Goal: Task Accomplishment & Management: Manage account settings

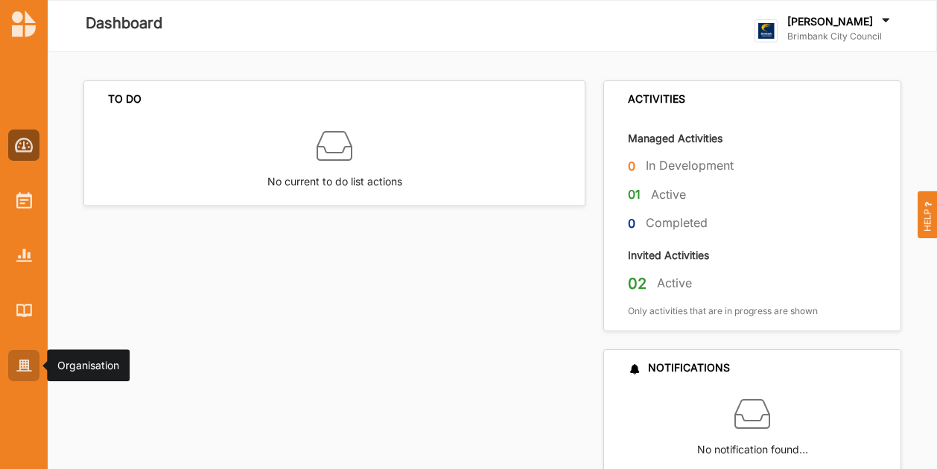
click at [12, 367] on div at bounding box center [23, 365] width 31 height 31
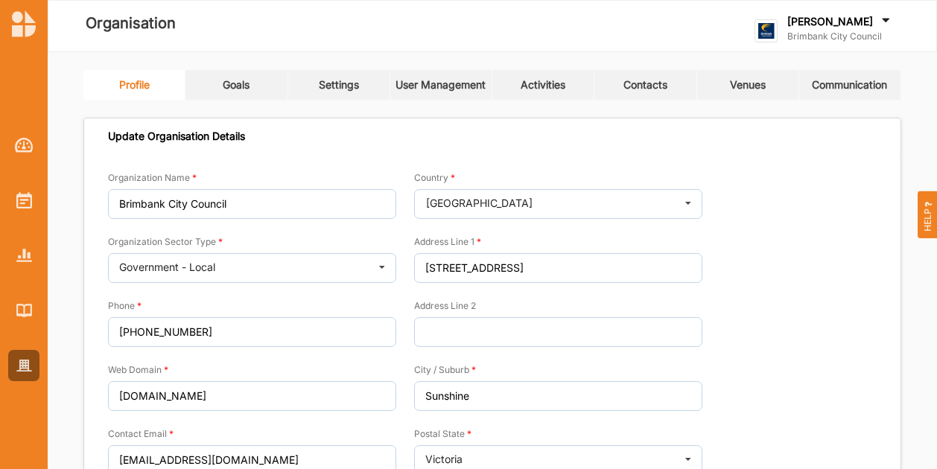
click at [569, 86] on link "Activities" at bounding box center [543, 85] width 102 height 30
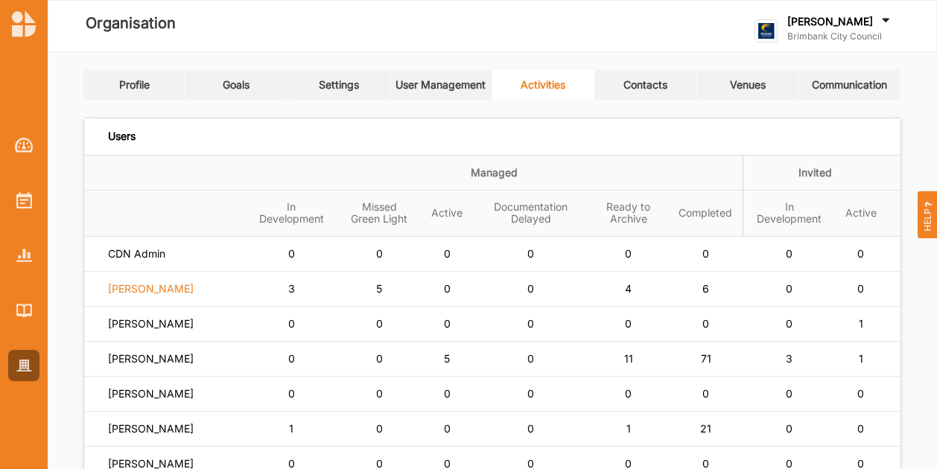
click at [167, 296] on label "[PERSON_NAME]" at bounding box center [151, 288] width 86 height 13
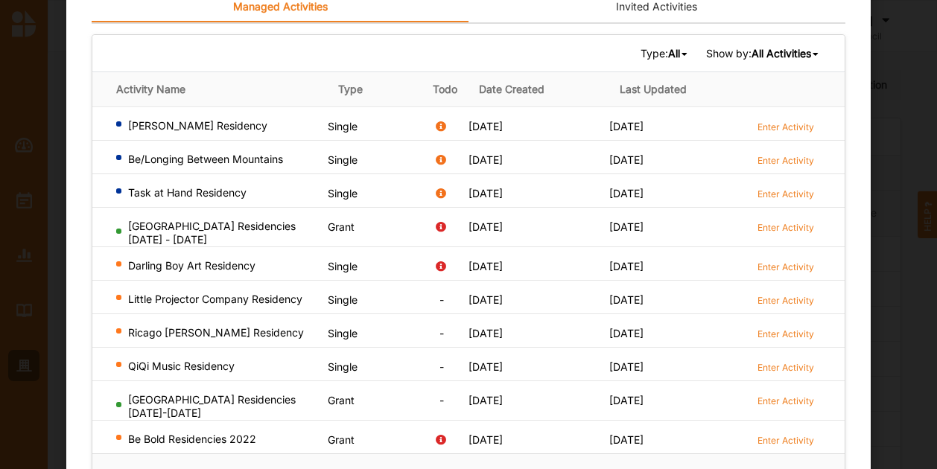
scroll to position [150, 0]
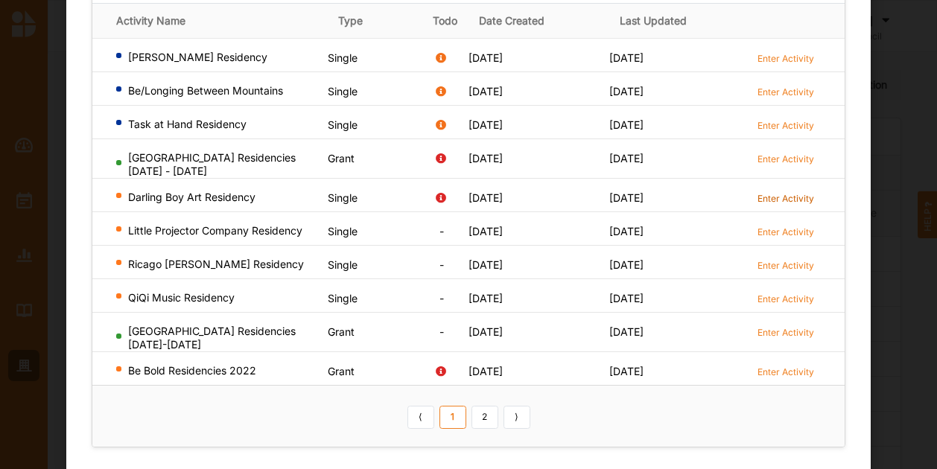
click at [773, 195] on label "Enter Activity" at bounding box center [785, 198] width 57 height 13
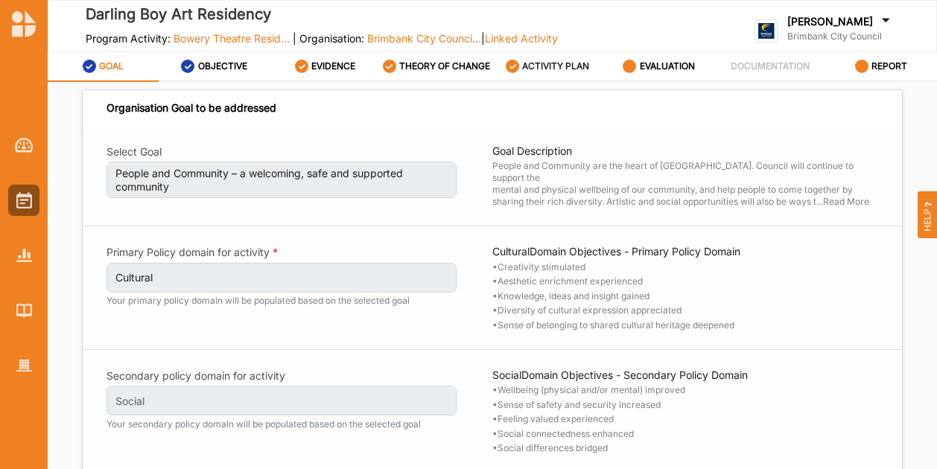
click at [537, 72] on div "ACTIVITY PLAN" at bounding box center [548, 66] width 84 height 27
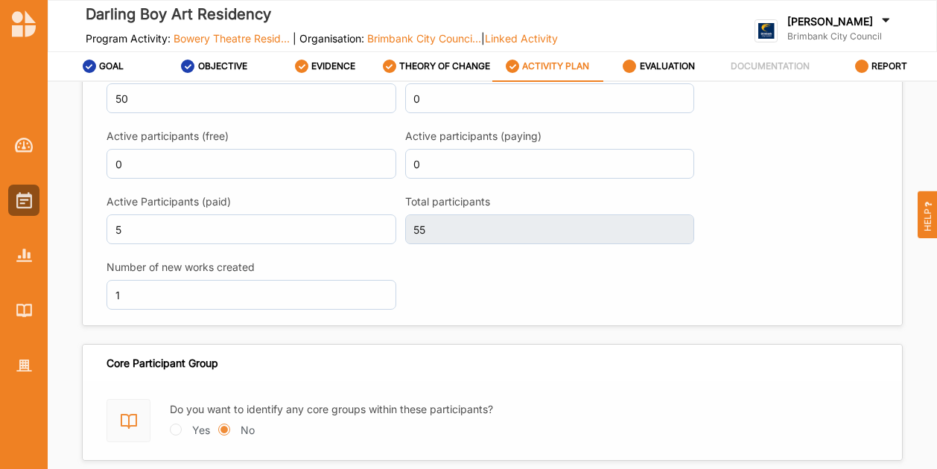
scroll to position [1954, 0]
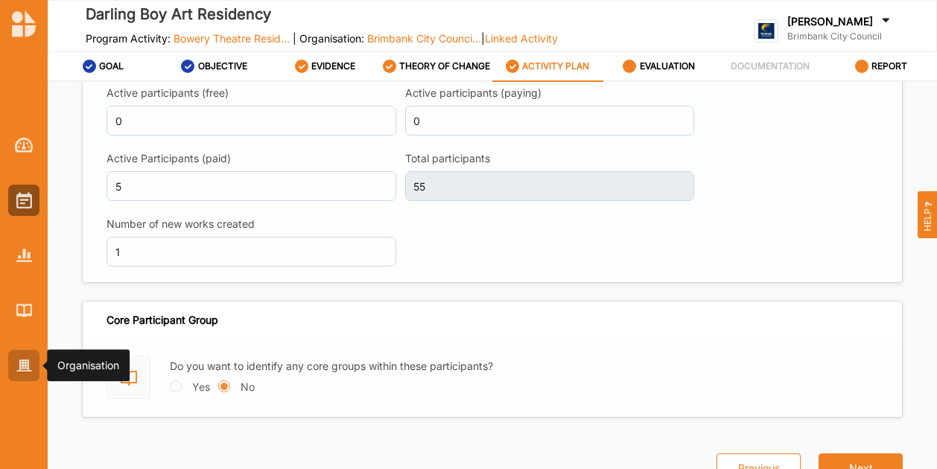
click at [15, 369] on div at bounding box center [23, 365] width 31 height 31
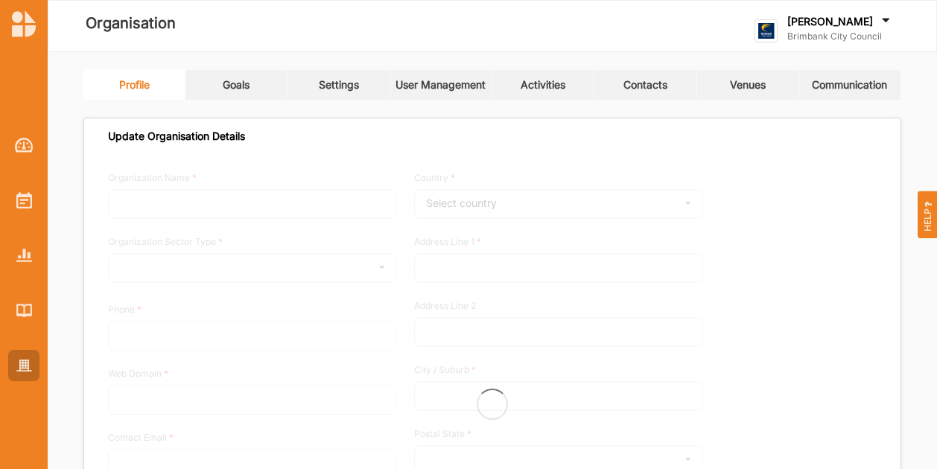
type input "Brimbank City Council"
type input "[PHONE_NUMBER]"
type input "[DOMAIN_NAME]"
type input "[EMAIL_ADDRESS][DOMAIN_NAME]"
type input "[STREET_ADDRESS]"
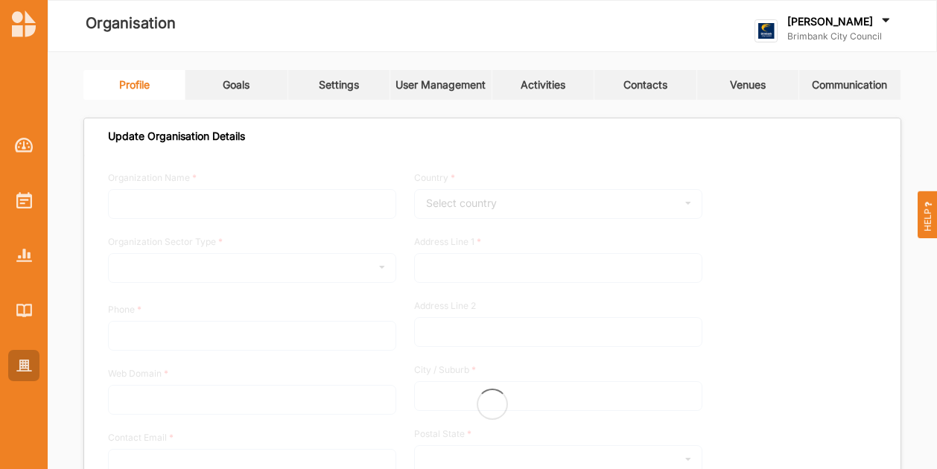
type input "Sunshine"
type input "3020"
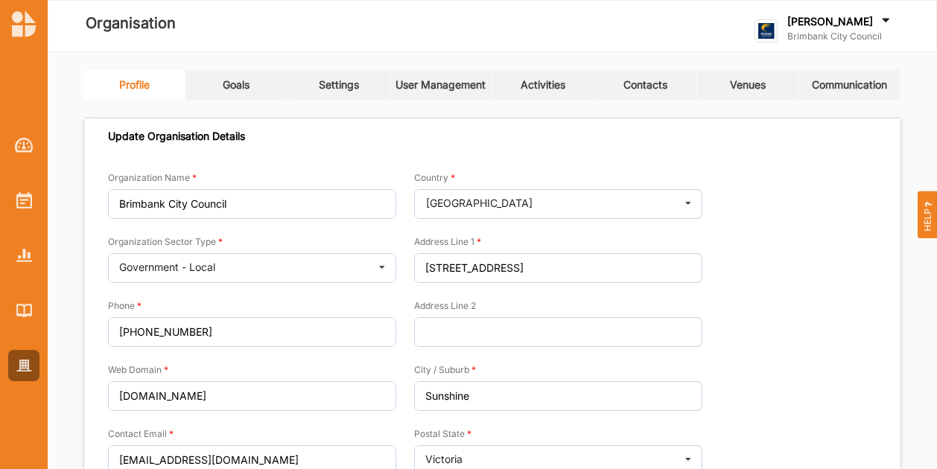
click at [43, 258] on div at bounding box center [24, 244] width 48 height 276
click at [18, 258] on img at bounding box center [24, 255] width 16 height 13
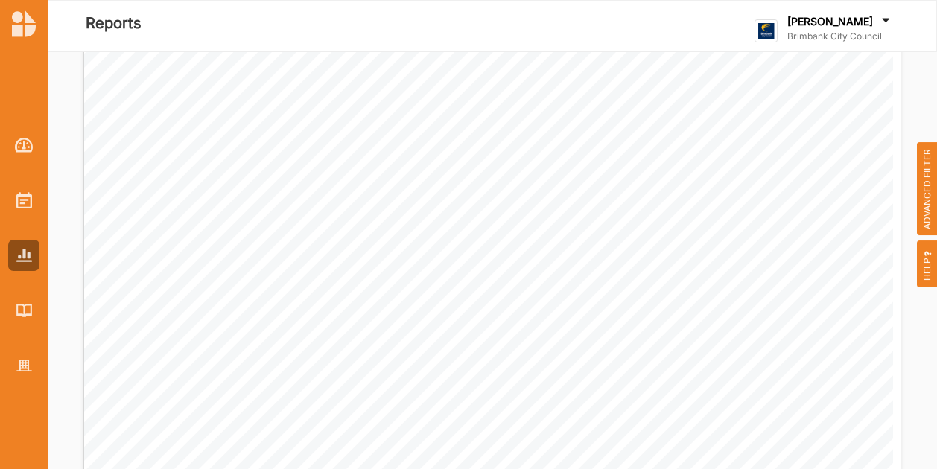
scroll to position [1042, 0]
click at [922, 171] on span "ADVANCED FILTER" at bounding box center [927, 189] width 21 height 94
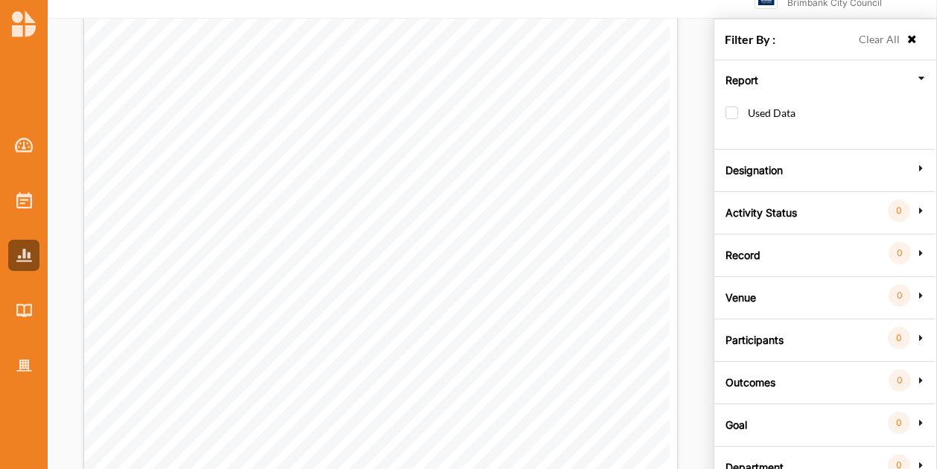
scroll to position [52, 0]
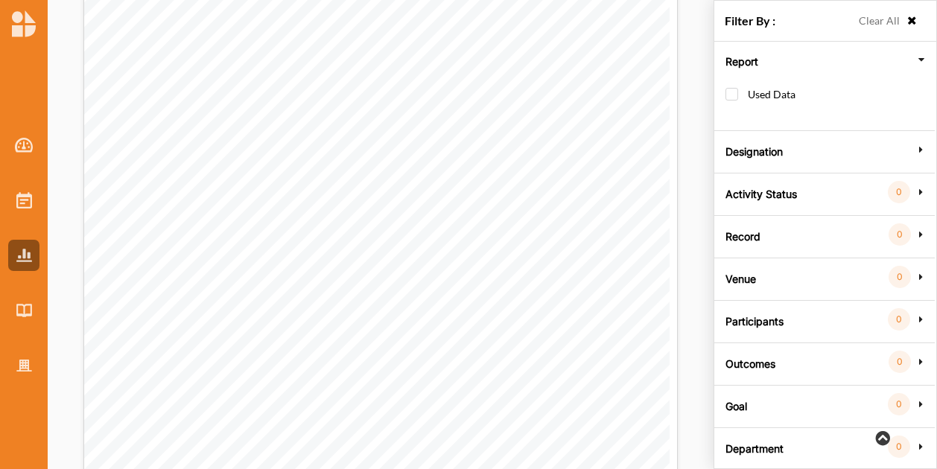
click at [759, 434] on label "Department" at bounding box center [754, 446] width 58 height 45
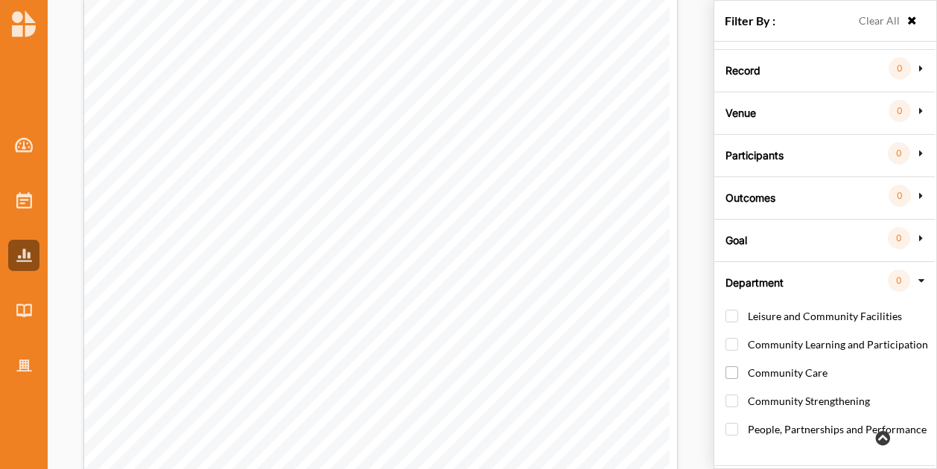
scroll to position [122, 0]
click at [729, 338] on label "Community Learning and Participation" at bounding box center [826, 352] width 203 height 28
checkbox input "true"
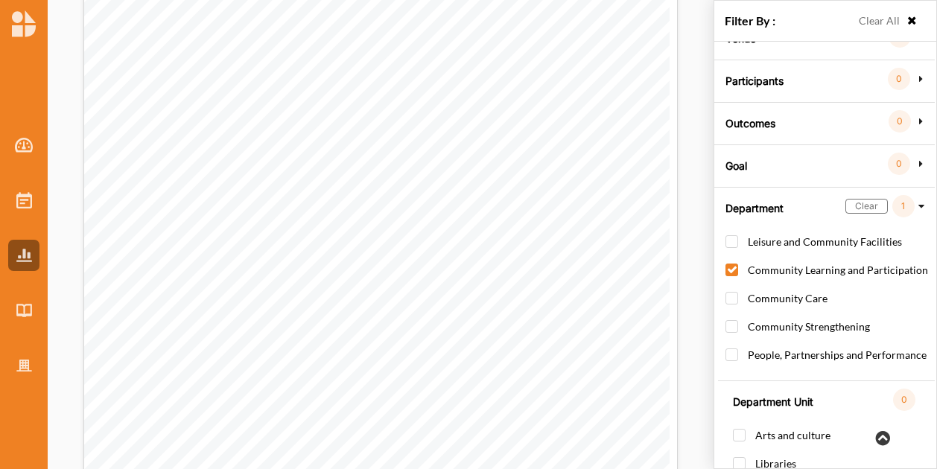
scroll to position [259, 0]
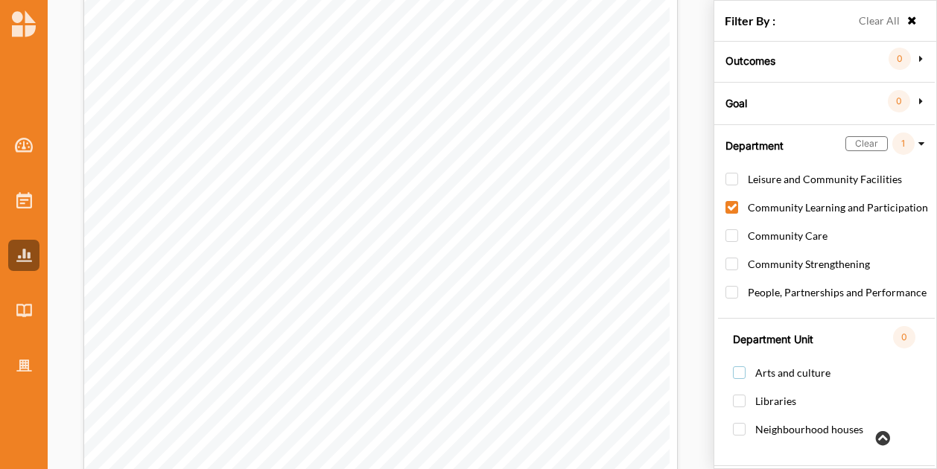
click at [737, 366] on label "Arts and culture" at bounding box center [782, 380] width 98 height 28
checkbox input "true"
click at [750, 95] on div "Goal 0" at bounding box center [824, 101] width 212 height 13
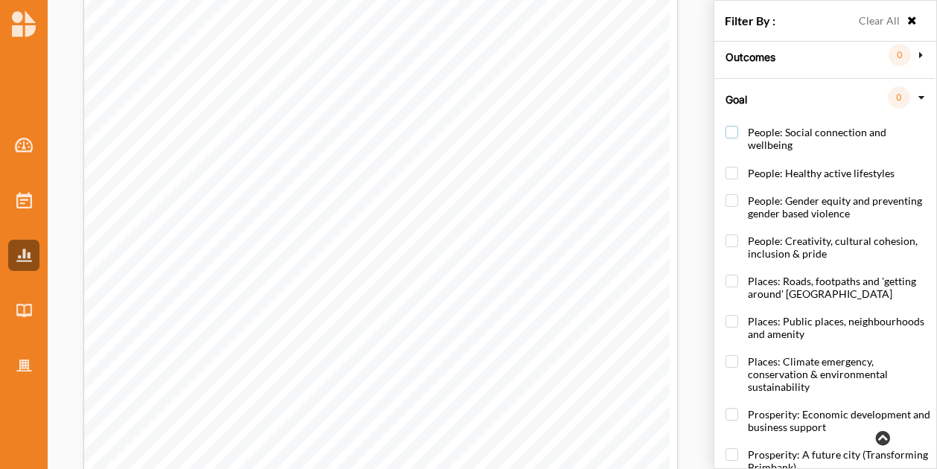
click at [815, 126] on label "People: Social connection and wellbeing" at bounding box center [827, 146] width 205 height 40
click at [725, 127] on label "People: Social connection and wellbeing" at bounding box center [827, 146] width 205 height 40
checkbox input "false"
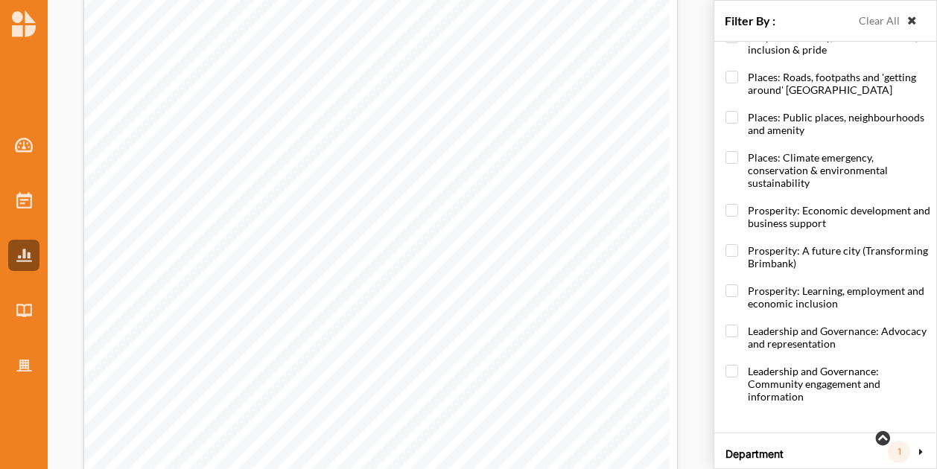
click at [908, 25] on icon at bounding box center [911, 21] width 13 height 10
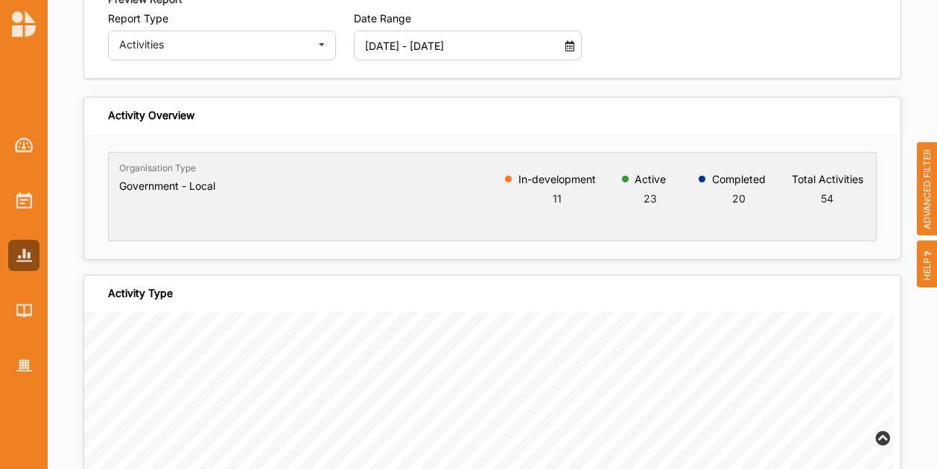
scroll to position [0, 0]
